Goal: Information Seeking & Learning: Learn about a topic

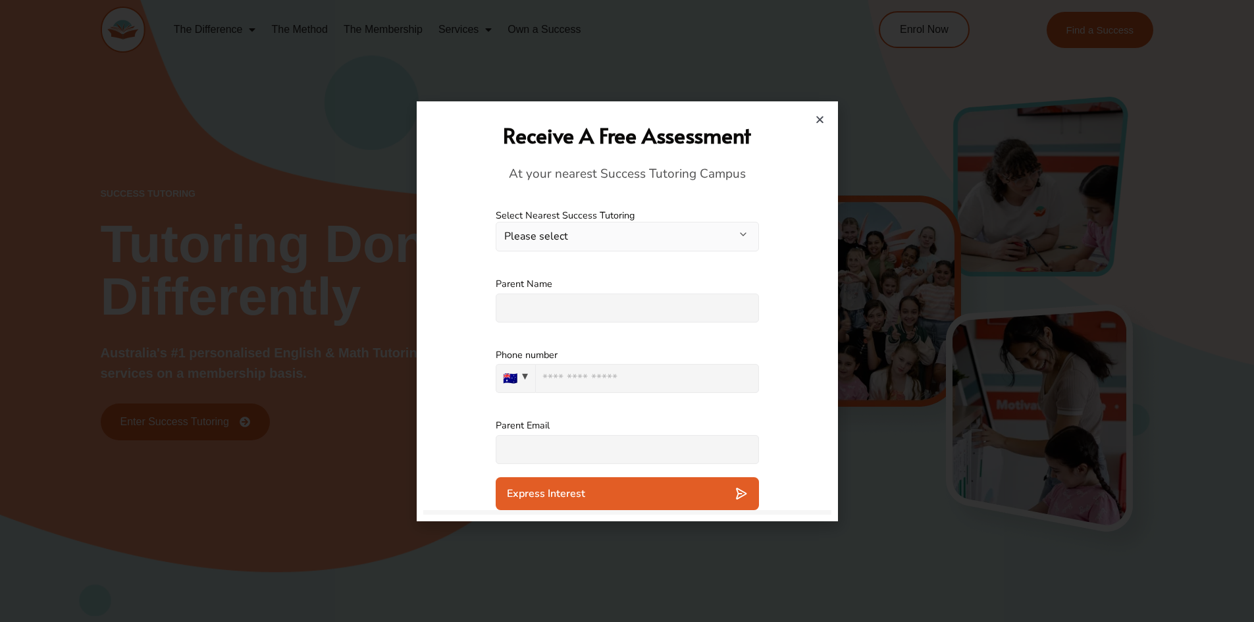
click at [590, 219] on label "Select Nearest Success Tutoring" at bounding box center [627, 215] width 263 height 13
click at [584, 232] on button "Please select" at bounding box center [627, 237] width 263 height 30
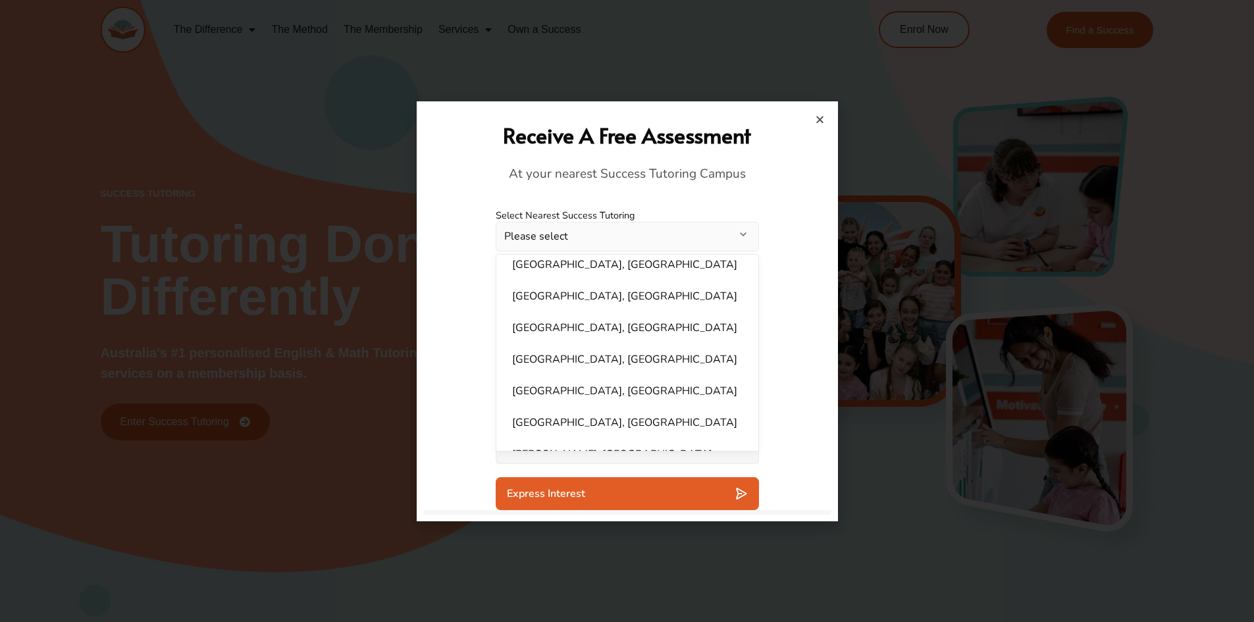
scroll to position [592, 0]
click at [580, 313] on li "[GEOGRAPHIC_DATA], [GEOGRAPHIC_DATA]" at bounding box center [627, 326] width 246 height 26
select select "**********"
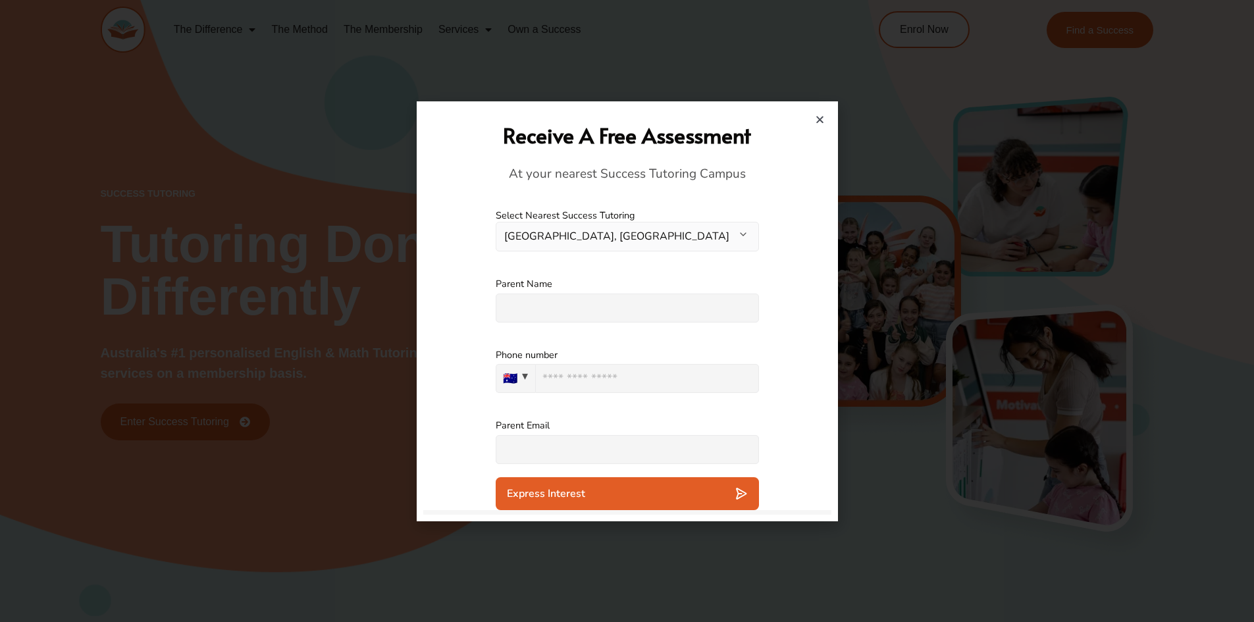
click at [520, 315] on input "text" at bounding box center [627, 308] width 263 height 29
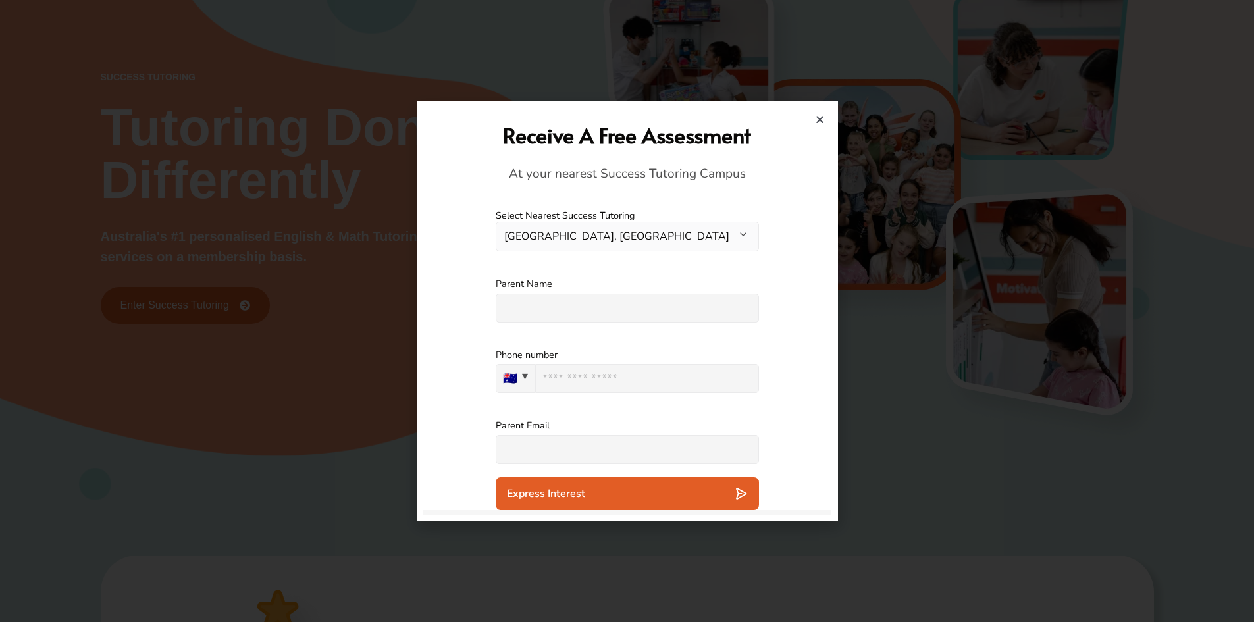
scroll to position [132, 0]
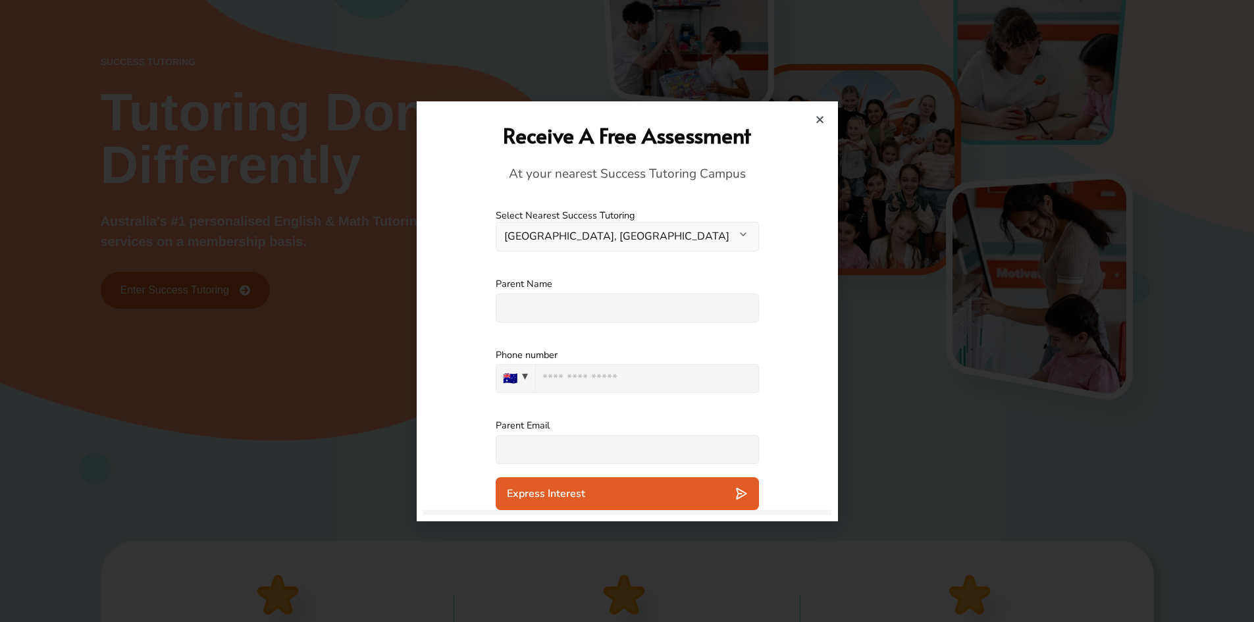
click at [817, 121] on icon "Close" at bounding box center [820, 120] width 10 height 10
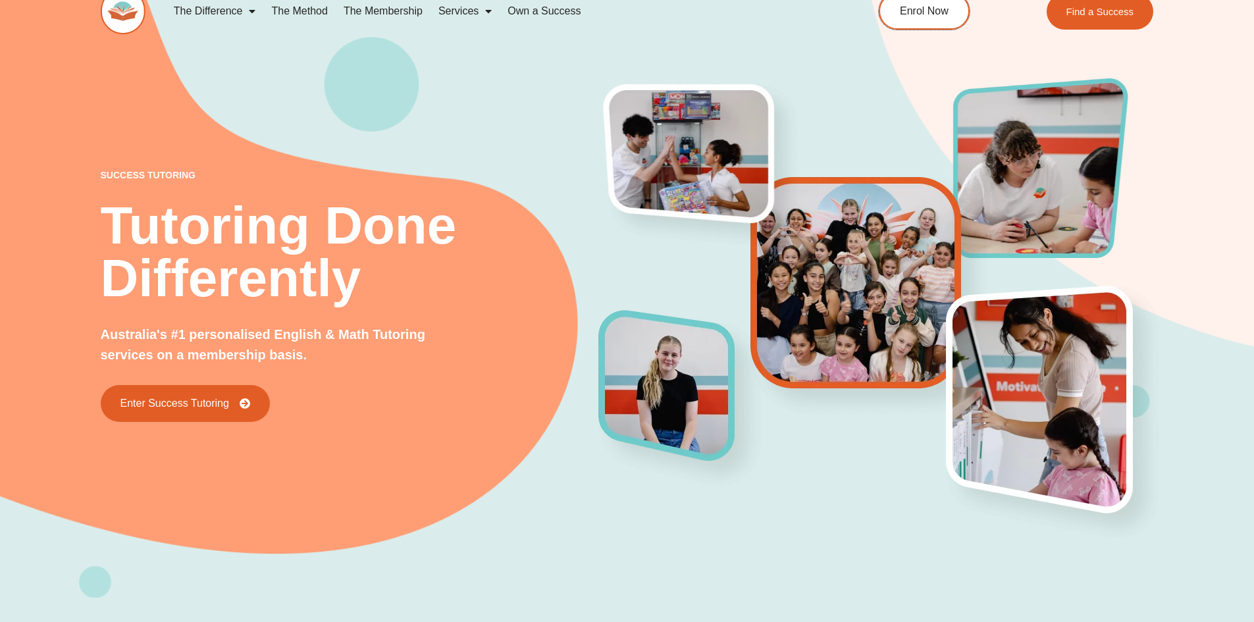
scroll to position [0, 0]
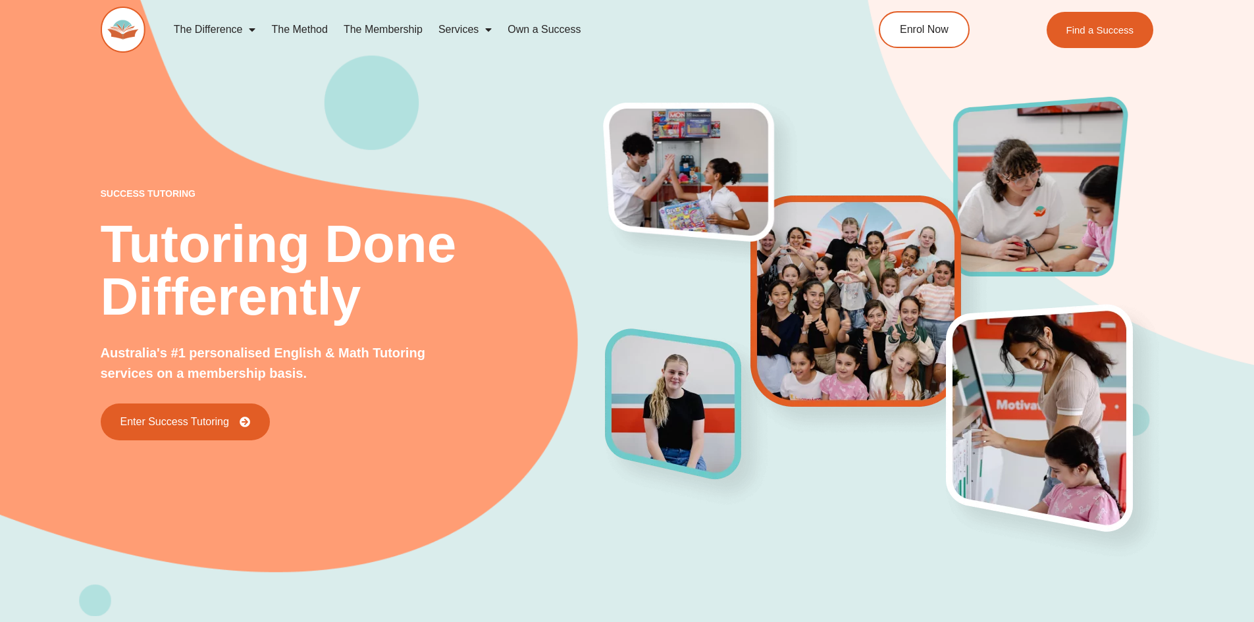
click at [406, 28] on link "The Membership" at bounding box center [383, 29] width 95 height 30
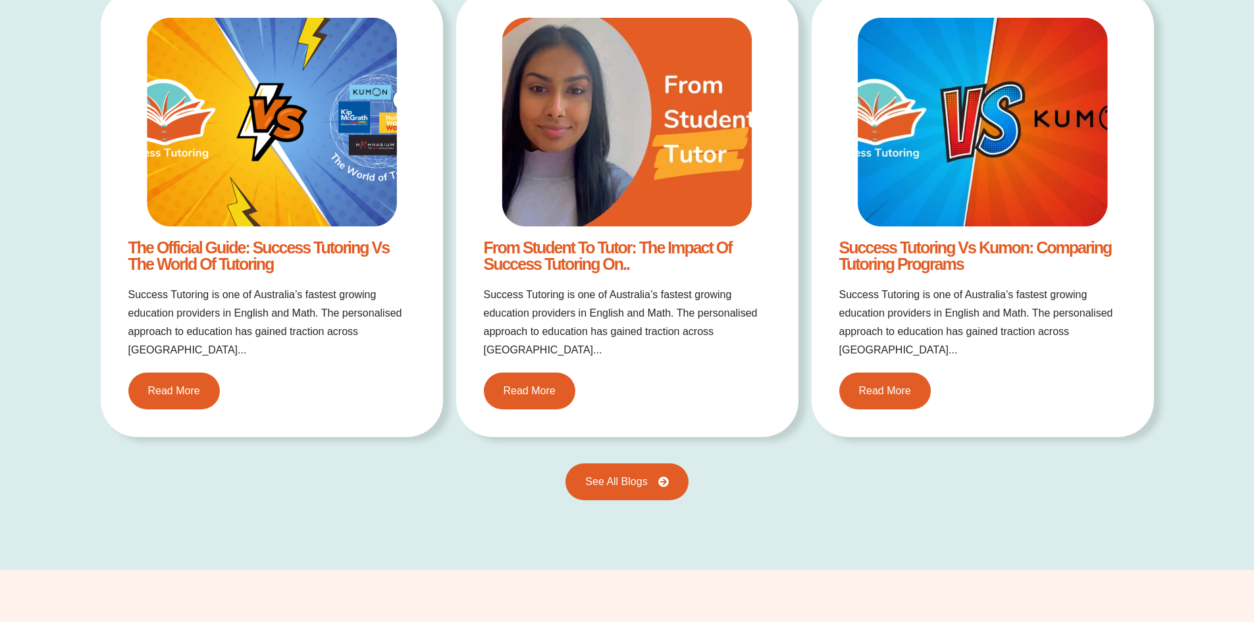
scroll to position [2764, 0]
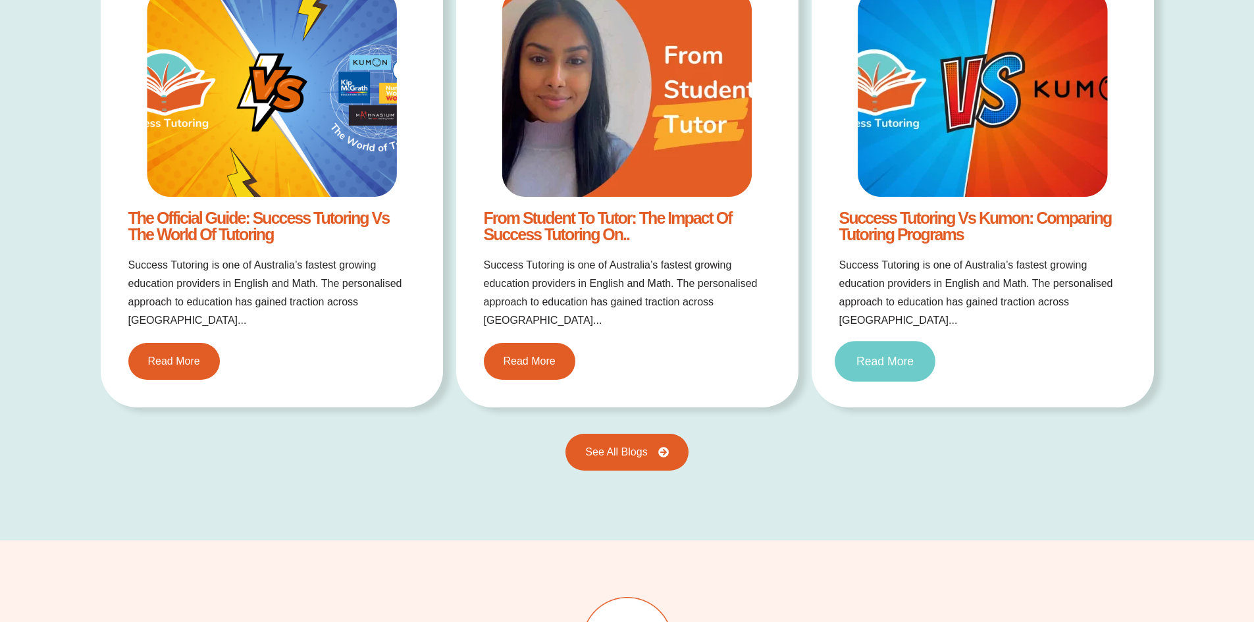
click at [867, 342] on link "Read More" at bounding box center [885, 362] width 101 height 41
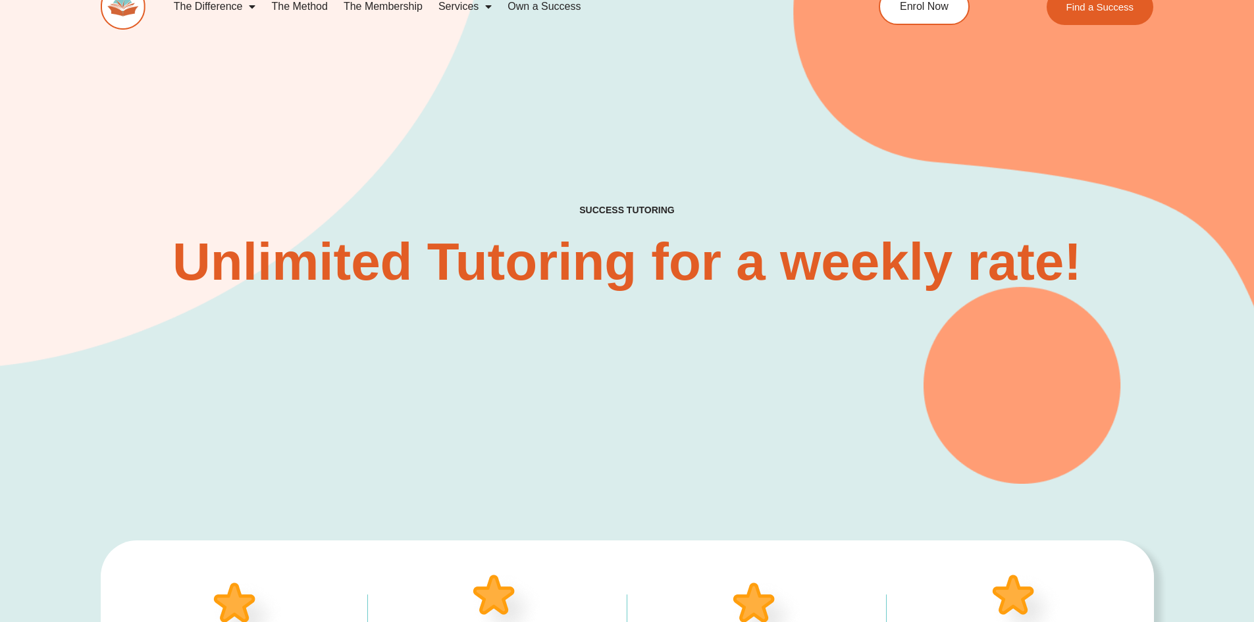
scroll to position [0, 0]
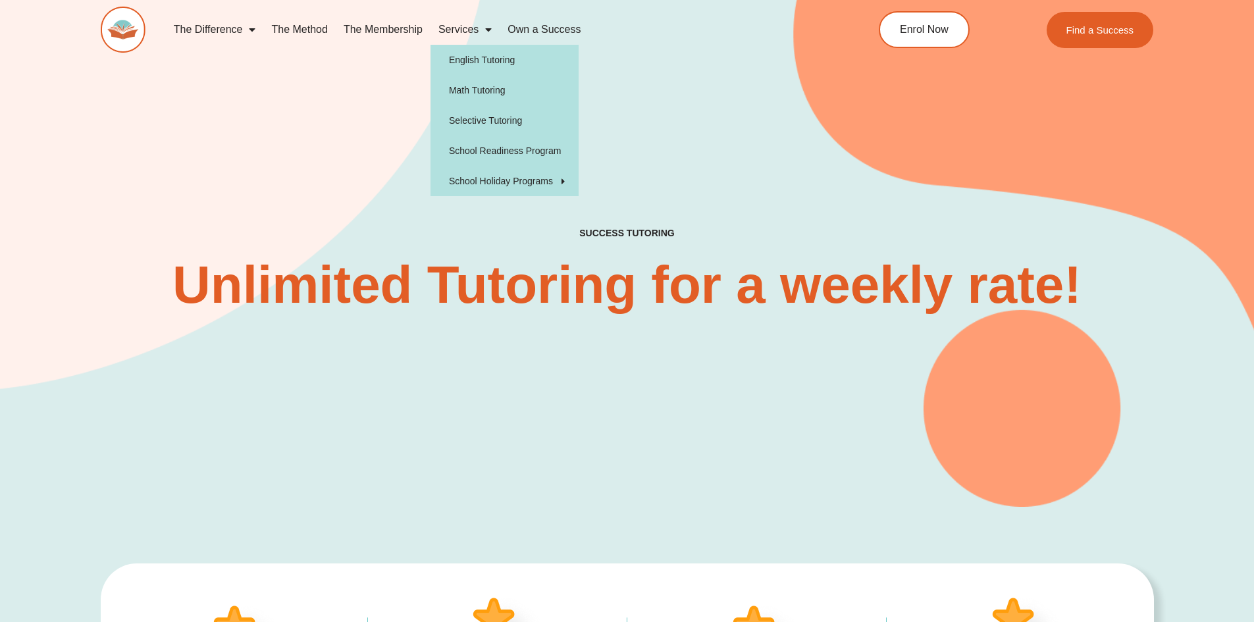
click at [457, 34] on link "Services" at bounding box center [464, 29] width 69 height 30
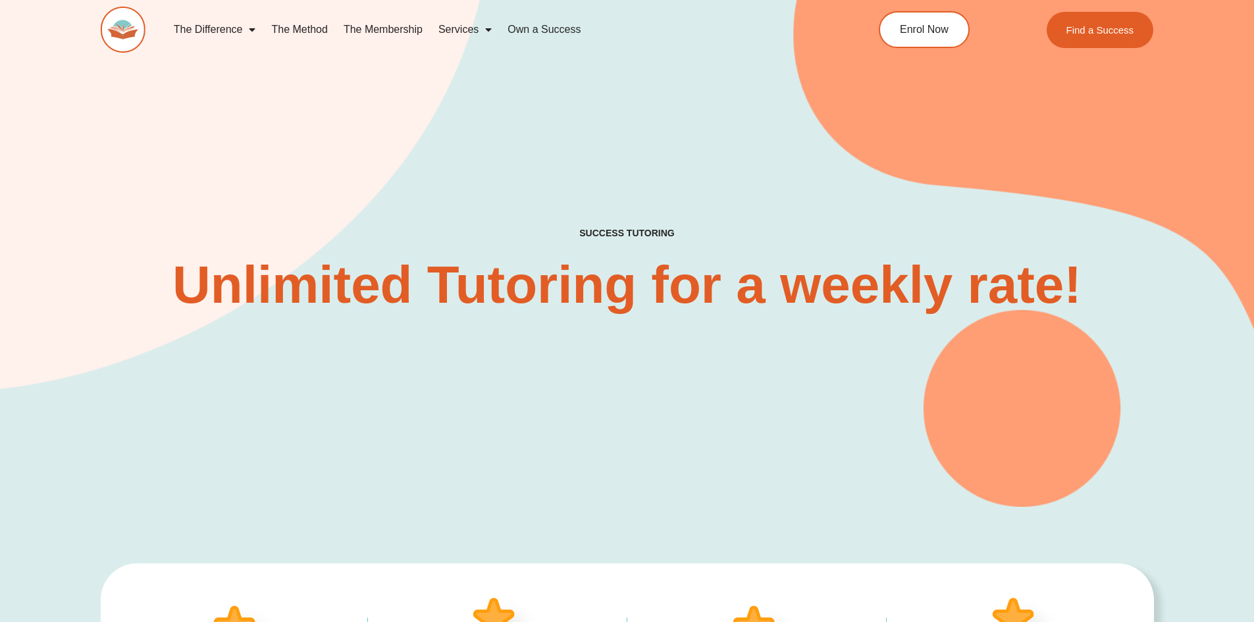
click at [465, 25] on link "Services" at bounding box center [464, 29] width 69 height 30
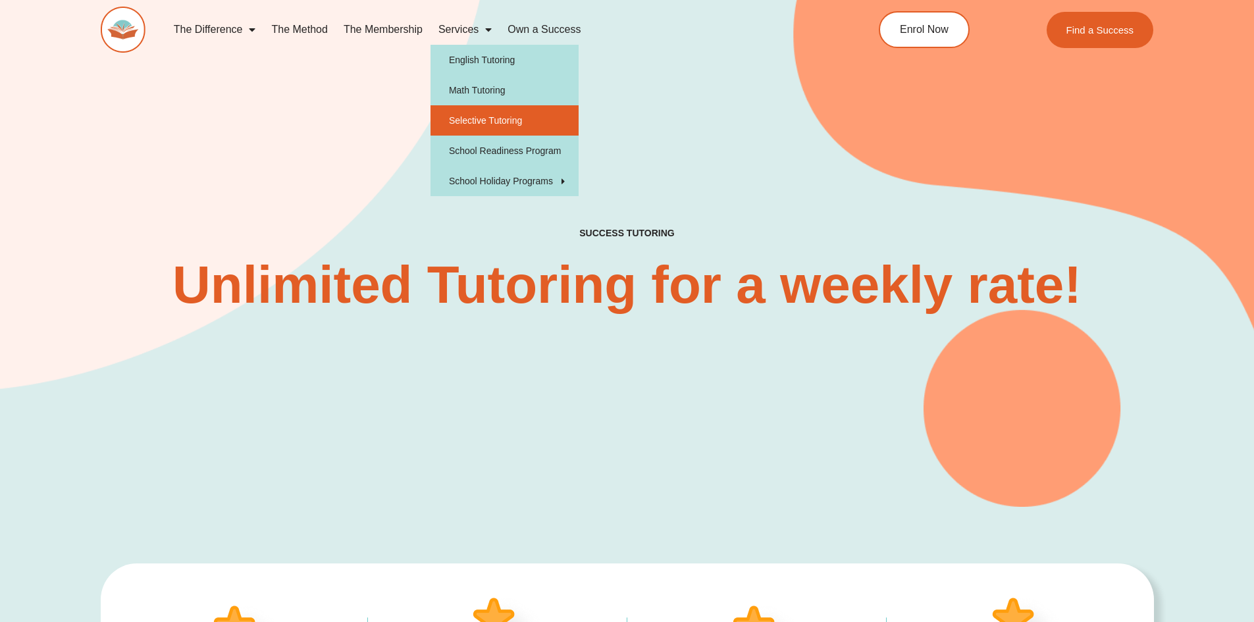
click at [463, 114] on link "Selective Tutoring" at bounding box center [504, 120] width 148 height 30
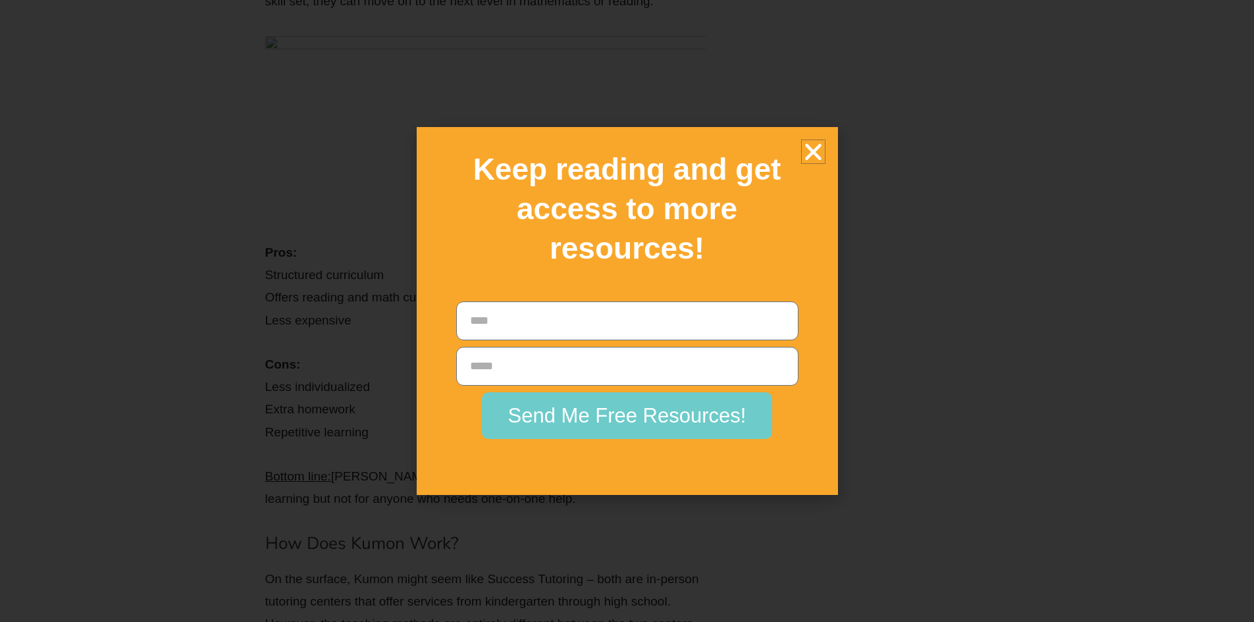
scroll to position [3686, 0]
click at [808, 148] on icon "Close" at bounding box center [813, 151] width 23 height 23
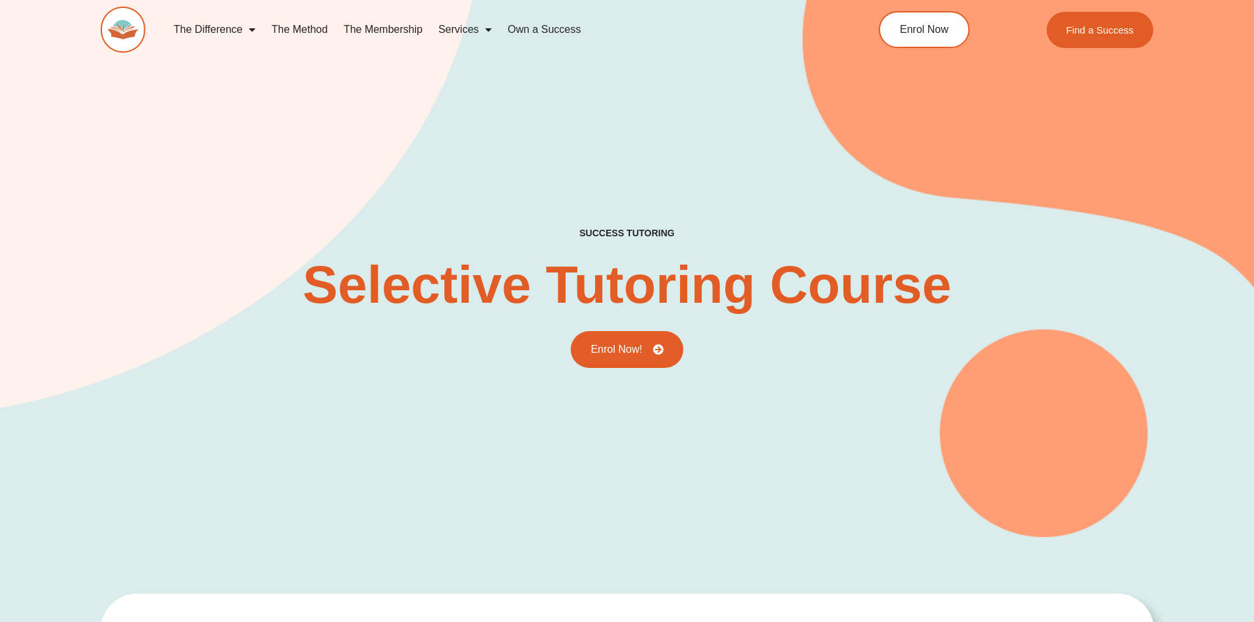
click at [457, 36] on link "Services" at bounding box center [464, 29] width 69 height 30
